Goal: Navigation & Orientation: Find specific page/section

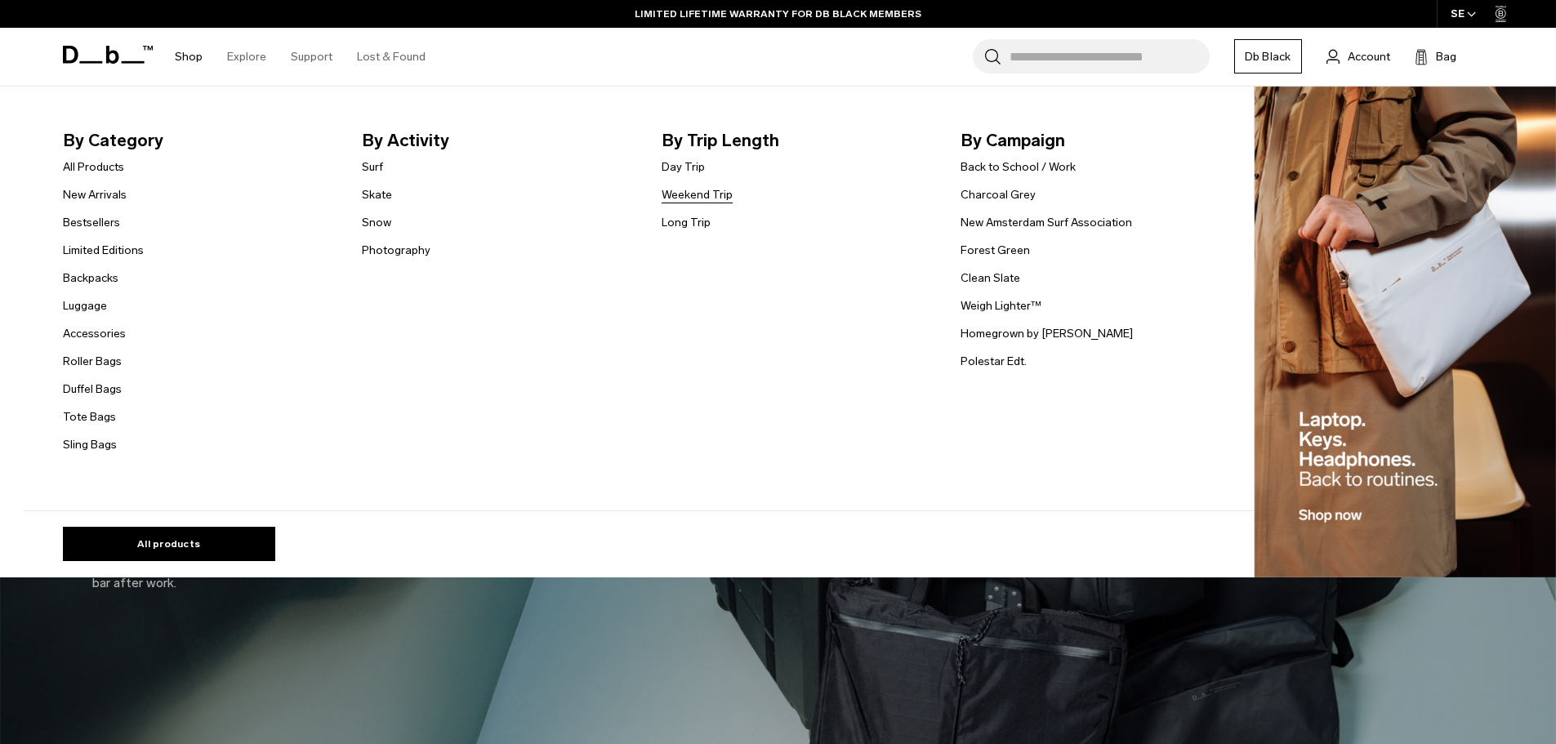
click at [696, 194] on link "Weekend Trip" at bounding box center [697, 194] width 71 height 17
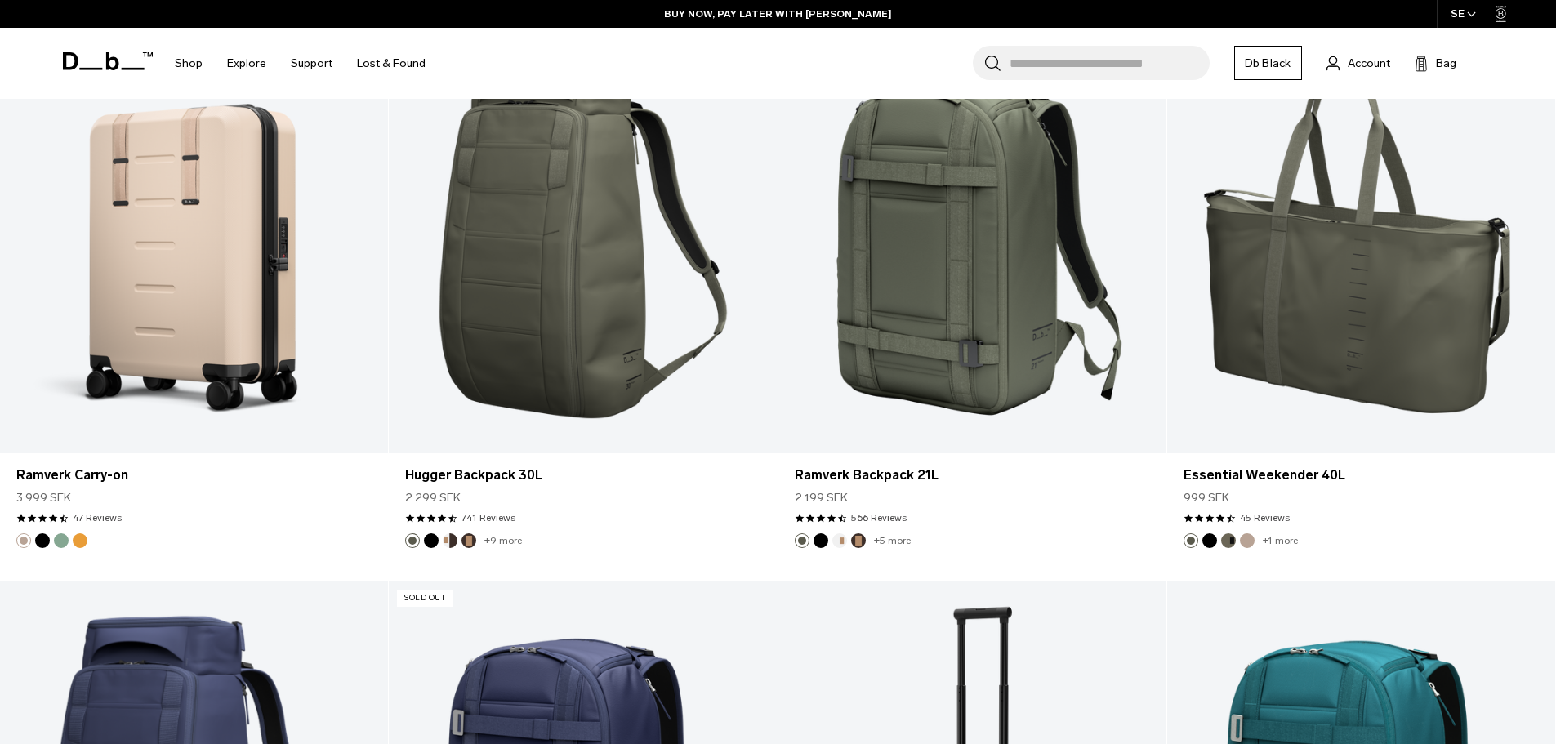
scroll to position [2205, 0]
